Goal: Check status: Check status

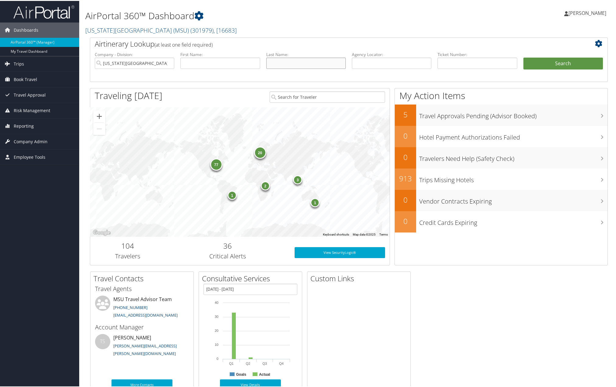
click at [278, 61] on input "text" at bounding box center [306, 62] width 80 height 11
type input "[PERSON_NAME]"
click at [228, 62] on input "text" at bounding box center [220, 62] width 80 height 11
type input "Arun"
click at [561, 60] on button "Search" at bounding box center [563, 63] width 80 height 12
